Goal: Complete application form

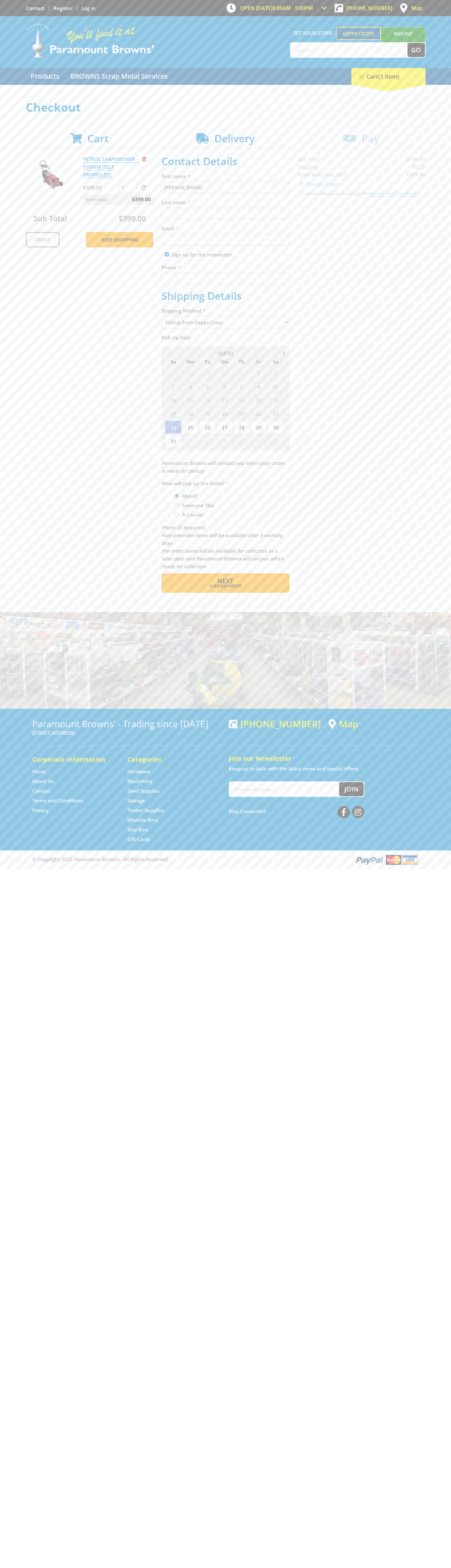
type input "[PERSON_NAME]"
type input "[EMAIL_ADDRESS][DOMAIN_NAME]"
type input "0293744000"
click at [226, 581] on span "Next" at bounding box center [226, 581] width 16 height 9
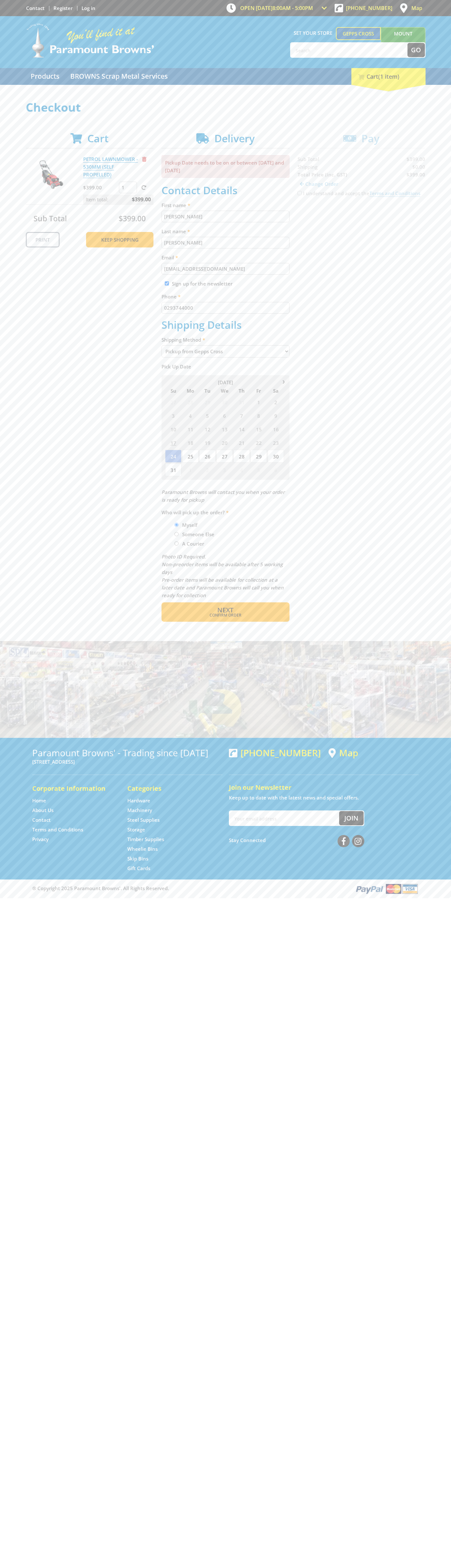
type input "[PERSON_NAME]"
click at [226, 615] on span "Confirm order" at bounding box center [226, 615] width 100 height 4
click at [226, 611] on span "Next" at bounding box center [226, 609] width 16 height 9
